Goal: Information Seeking & Learning: Find specific fact

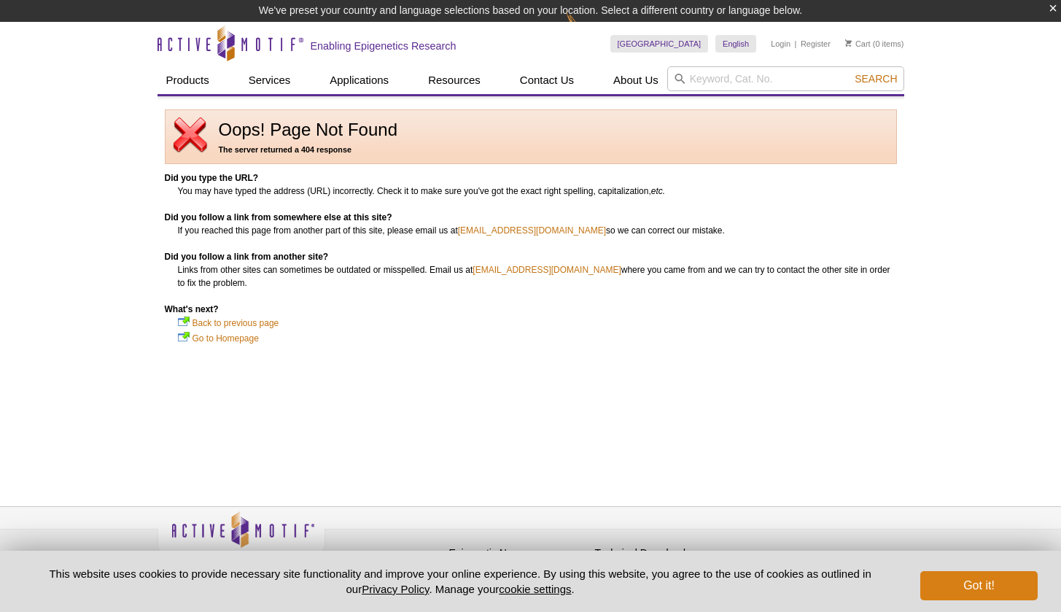
click at [1009, 590] on button "Got it!" at bounding box center [978, 585] width 117 height 29
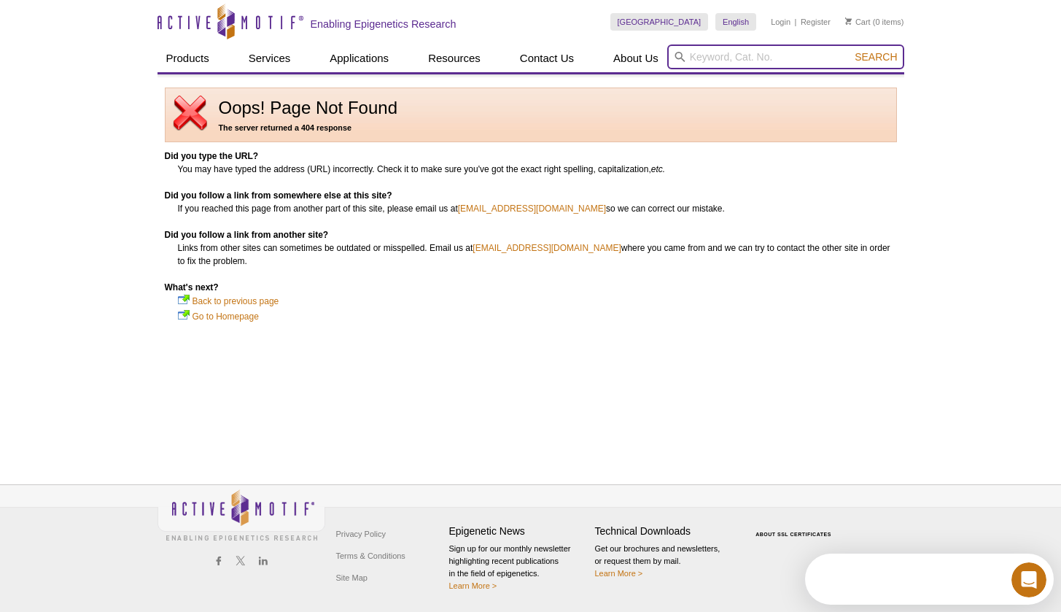
click at [758, 50] on input "search" at bounding box center [785, 56] width 237 height 25
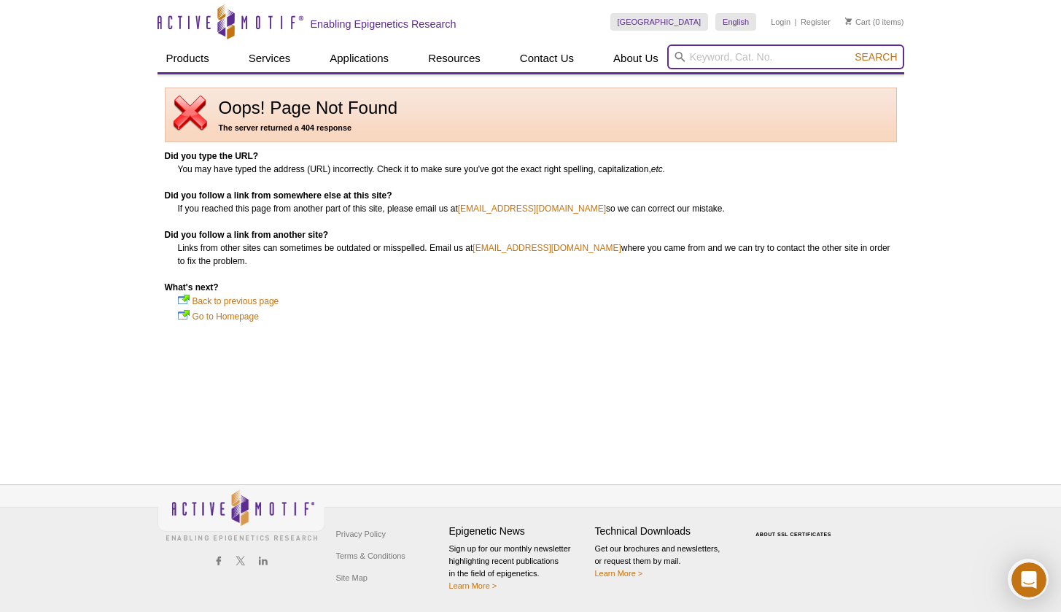
paste input "(39743)"
type input "39743"
click at [882, 57] on button "Search" at bounding box center [881, 56] width 51 height 13
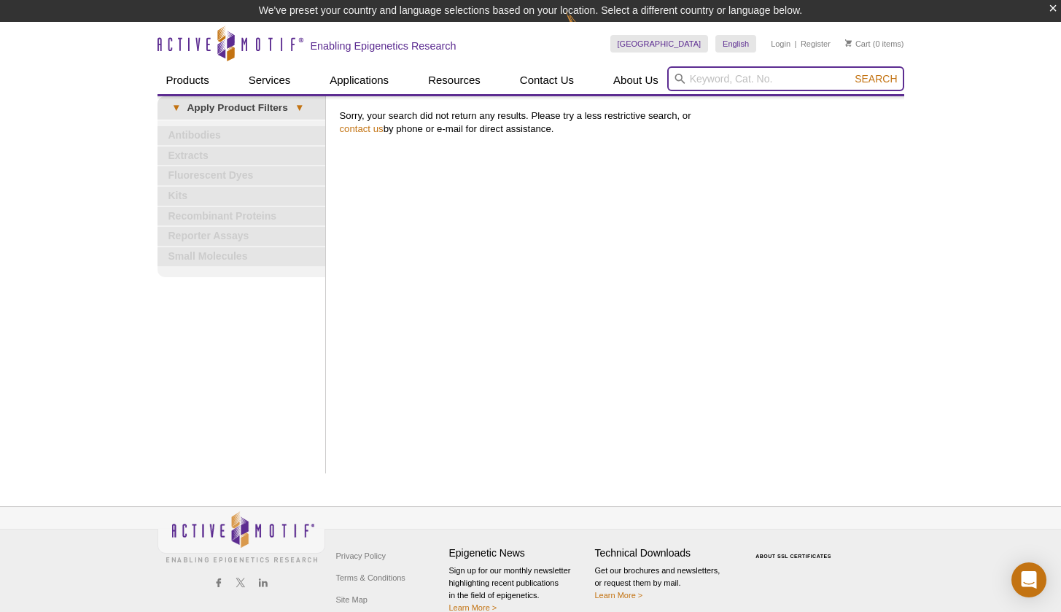
click at [771, 79] on input "search" at bounding box center [785, 78] width 237 height 25
type input "parp2"
click at [877, 79] on button "Search" at bounding box center [875, 78] width 51 height 13
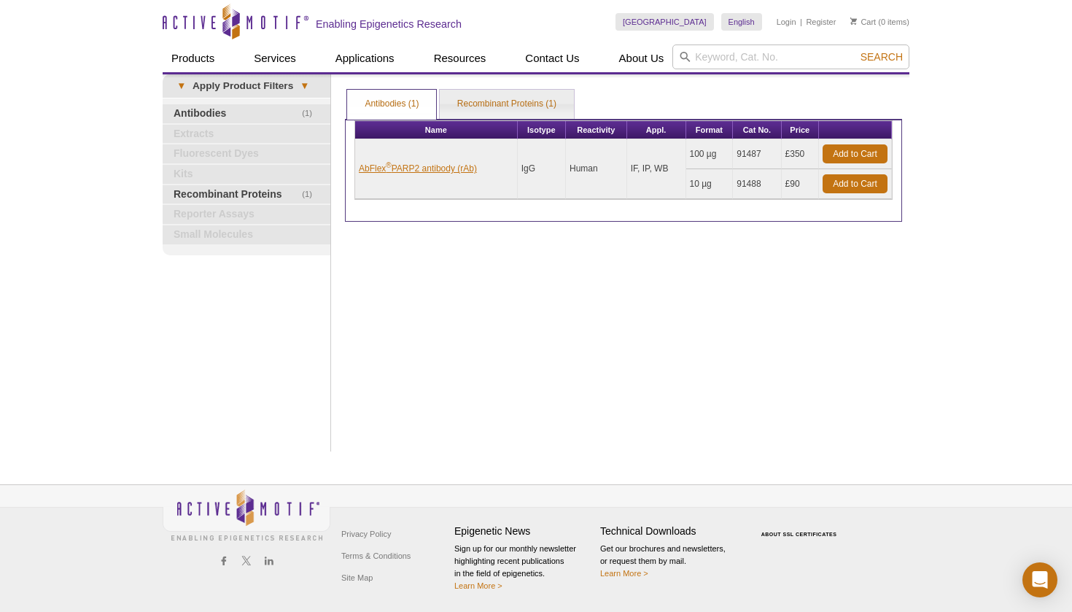
click at [465, 166] on link "AbFlex ® PARP2 antibody (rAb)" at bounding box center [418, 168] width 118 height 13
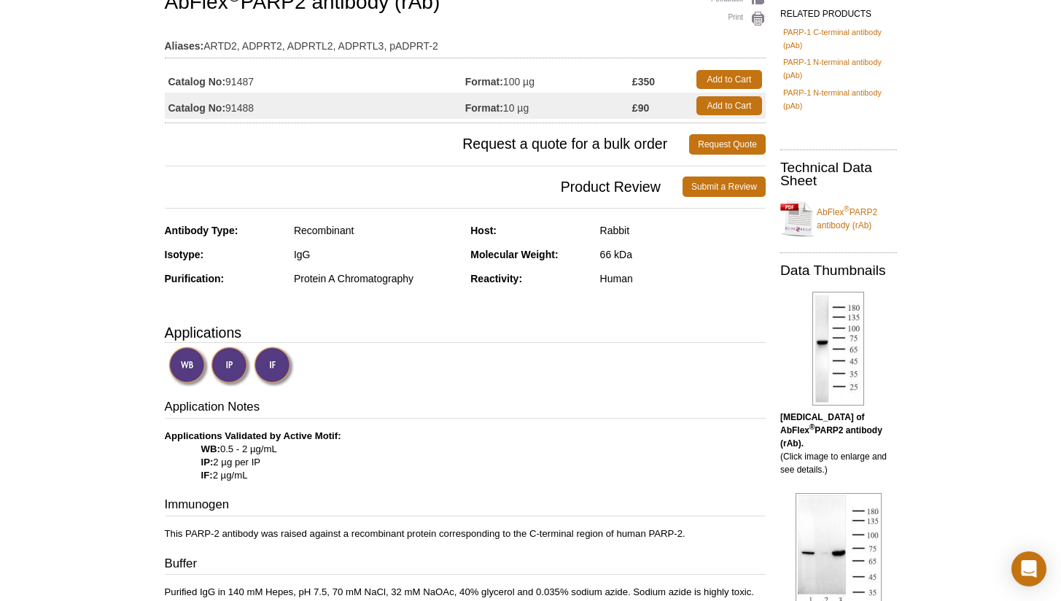
scroll to position [128, 0]
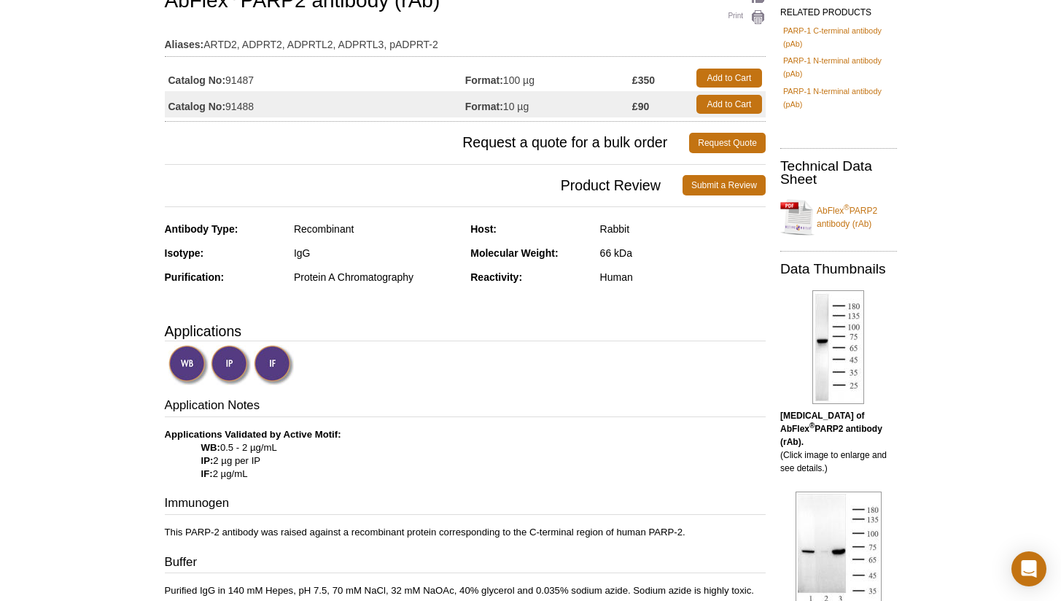
click at [241, 368] on img at bounding box center [231, 365] width 40 height 40
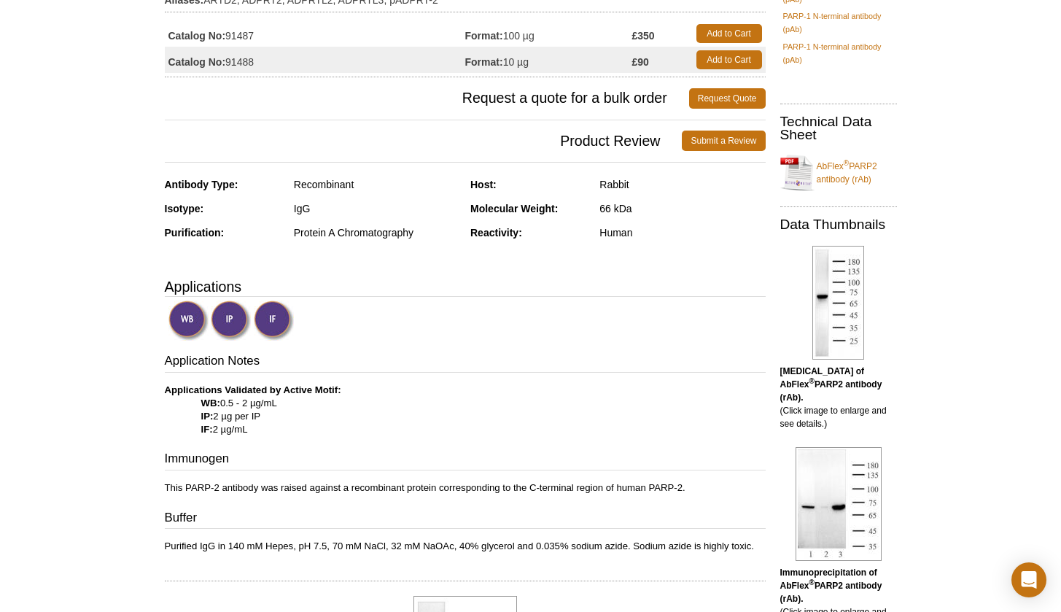
scroll to position [160, 0]
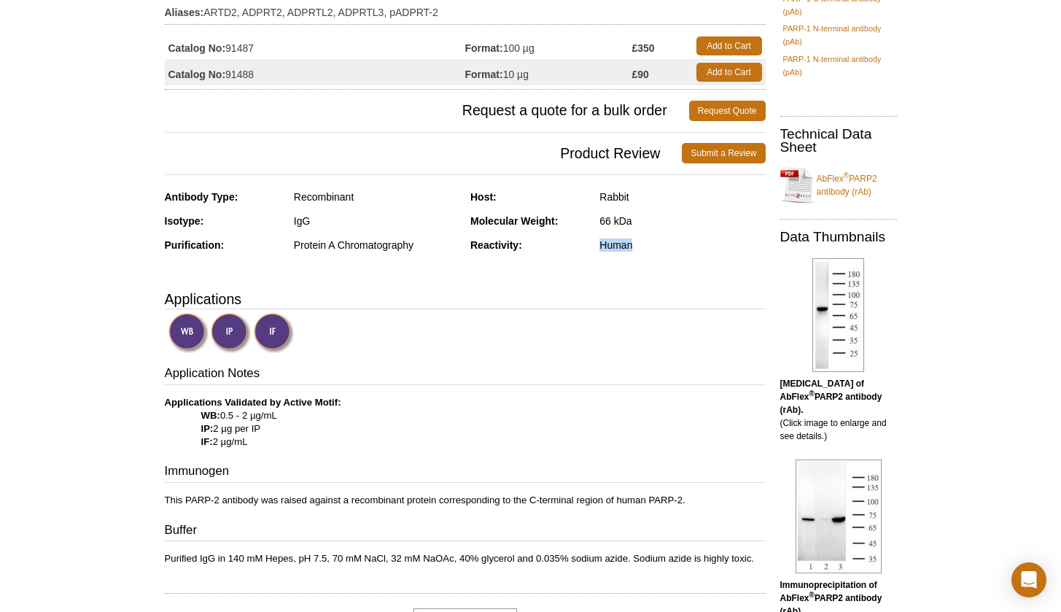
drag, startPoint x: 597, startPoint y: 244, endPoint x: 651, endPoint y: 245, distance: 54.0
click at [651, 245] on div "Reactivity: Human" at bounding box center [617, 250] width 295 height 24
drag, startPoint x: 357, startPoint y: 196, endPoint x: 294, endPoint y: 201, distance: 62.9
click at [294, 201] on div "Recombinant" at bounding box center [377, 196] width 166 height 13
click at [362, 198] on div "Recombinant" at bounding box center [377, 196] width 166 height 13
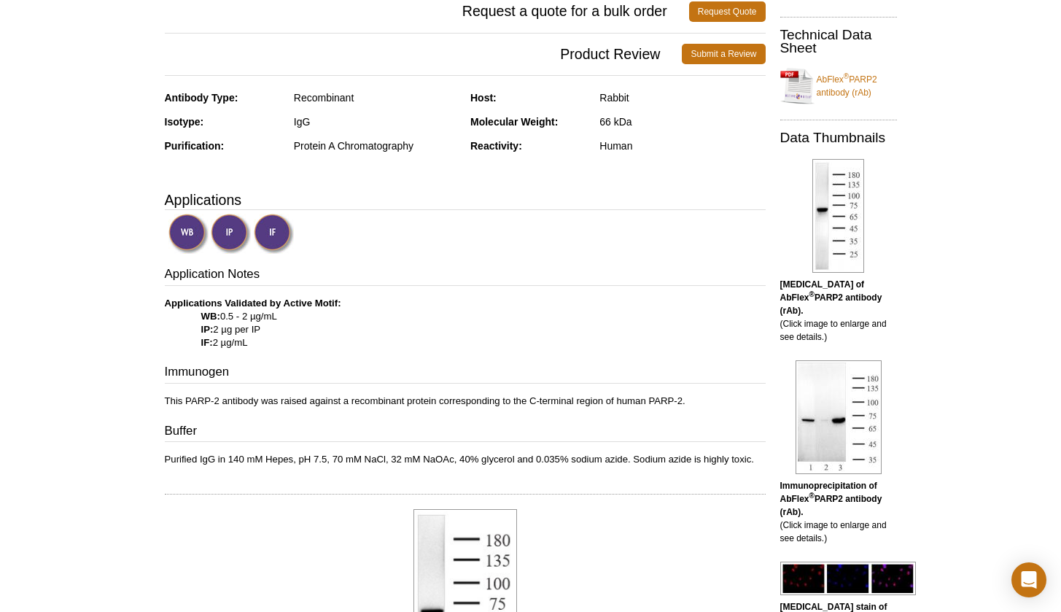
scroll to position [260, 0]
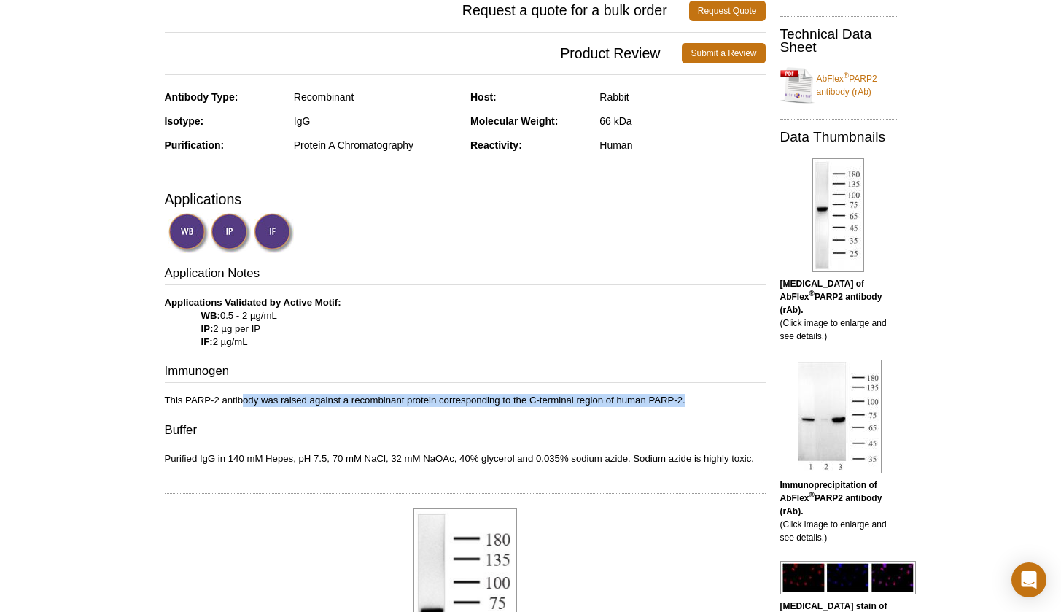
drag, startPoint x: 242, startPoint y: 400, endPoint x: 686, endPoint y: 398, distance: 443.4
click at [686, 398] on p "This PARP-2 antibody was raised against a recombinant protein corresponding to …" at bounding box center [465, 400] width 601 height 13
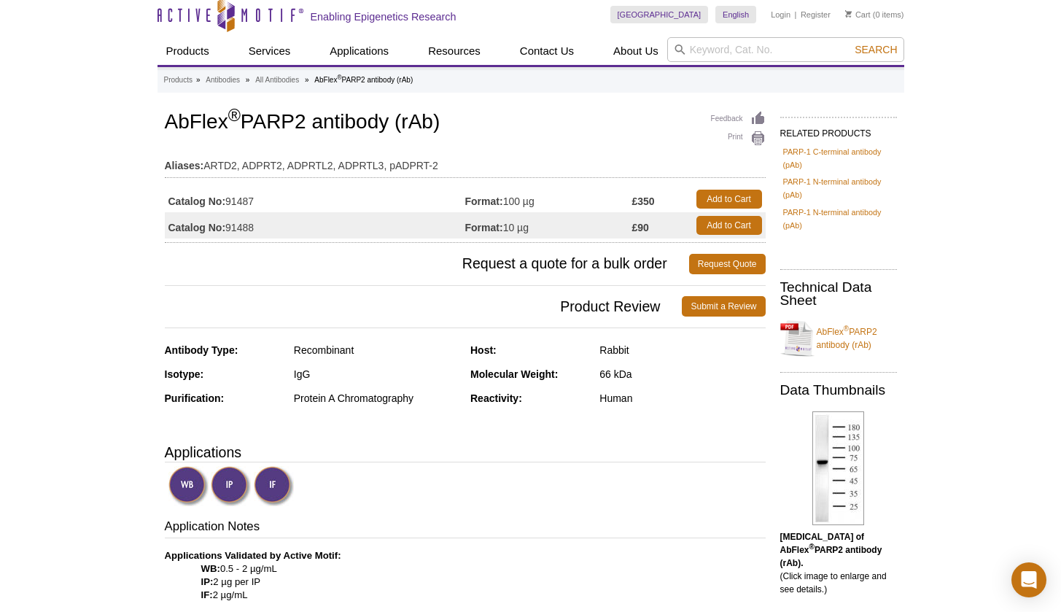
scroll to position [1, 0]
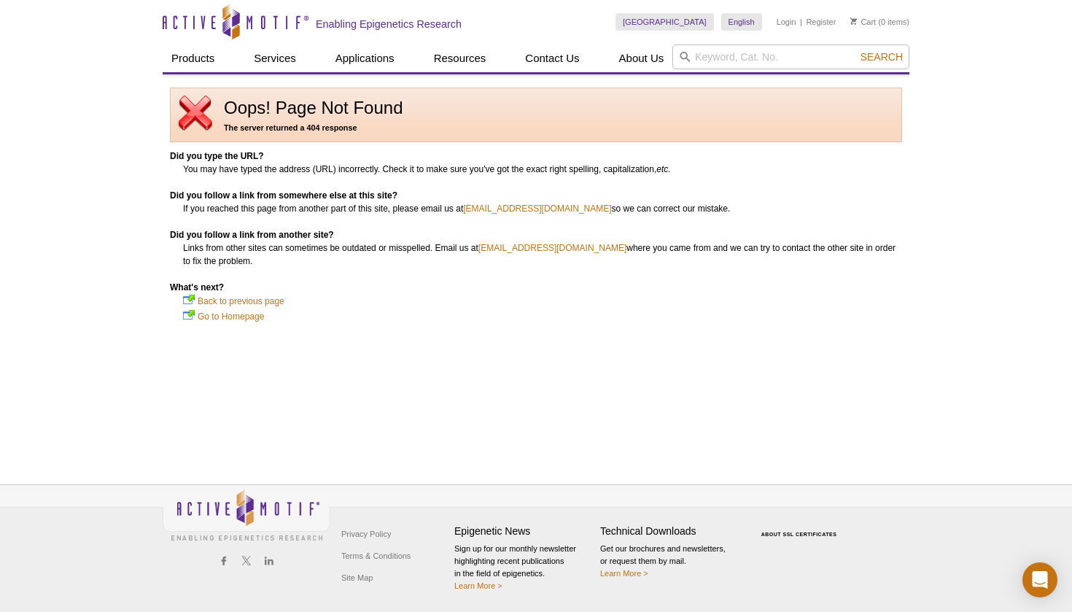
click at [826, 69] on div "Search" at bounding box center [790, 58] width 237 height 28
click at [825, 63] on input "search" at bounding box center [790, 56] width 237 height 25
type input "parp2"
click at [882, 57] on button "Search" at bounding box center [881, 56] width 51 height 13
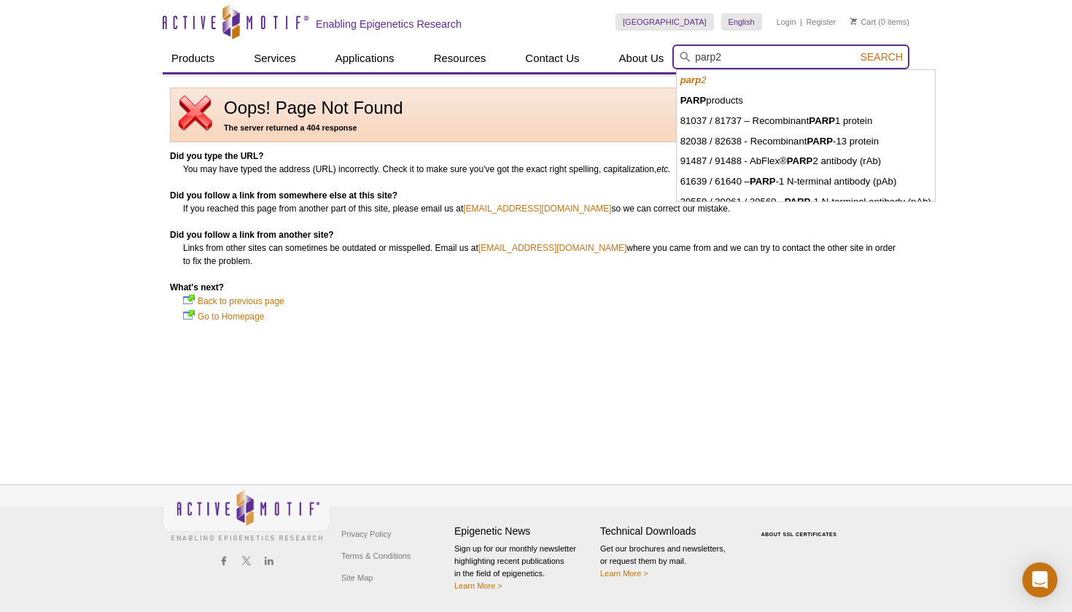
click at [888, 48] on input "parp2" at bounding box center [790, 56] width 237 height 25
click at [888, 52] on span "Search" at bounding box center [882, 57] width 42 height 12
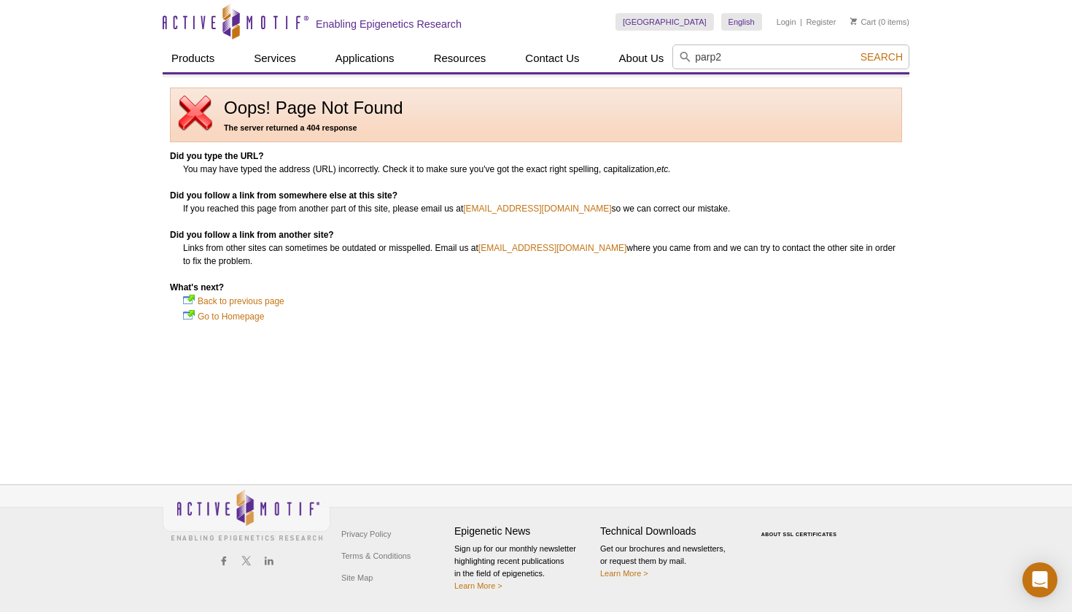
click at [892, 58] on span "Search" at bounding box center [882, 57] width 42 height 12
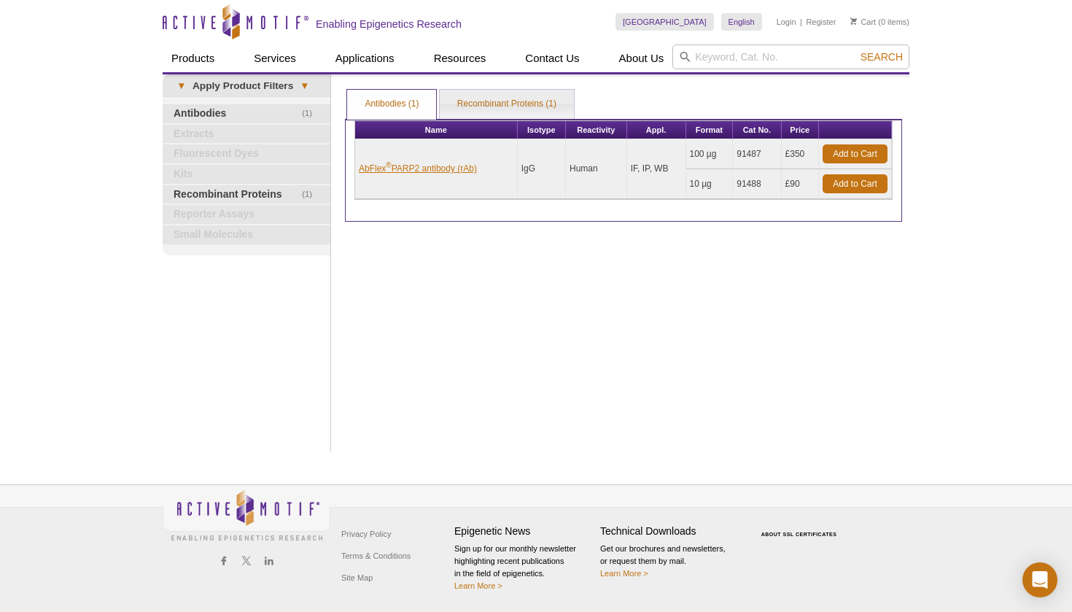
click at [451, 169] on link "AbFlex ® PARP2 antibody (rAb)" at bounding box center [418, 168] width 118 height 13
